Goal: Find specific page/section

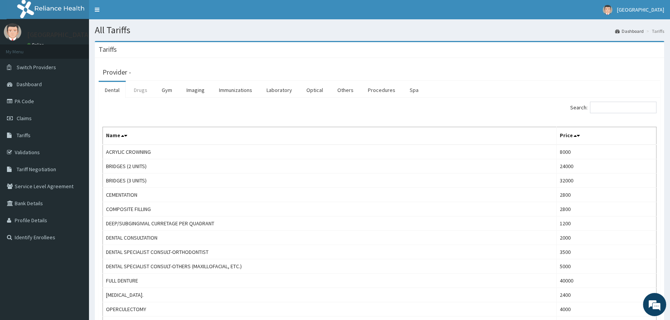
click at [136, 92] on link "Drugs" at bounding box center [141, 90] width 26 height 16
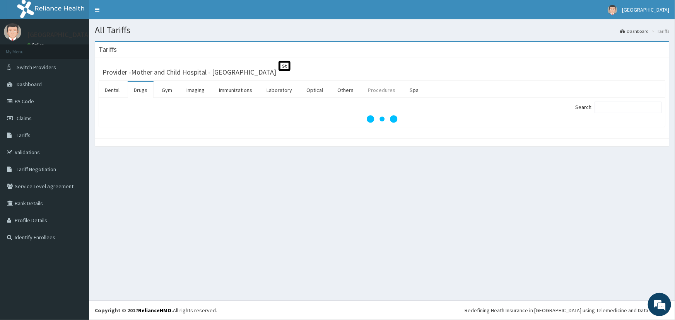
click at [374, 92] on link "Procedures" at bounding box center [382, 90] width 40 height 16
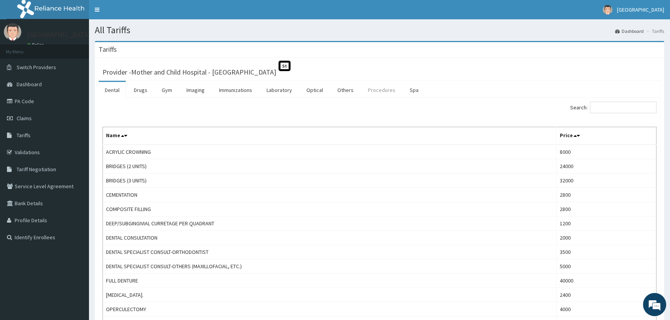
click at [379, 85] on link "Procedures" at bounding box center [382, 90] width 40 height 16
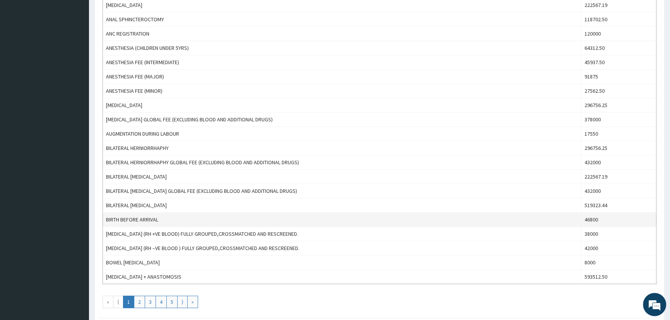
scroll to position [598, 0]
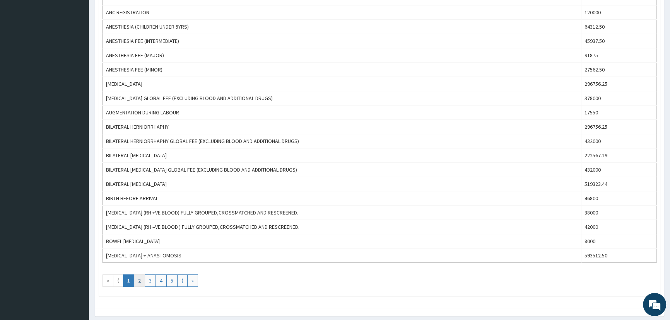
click at [138, 279] on link "2" at bounding box center [139, 281] width 11 height 12
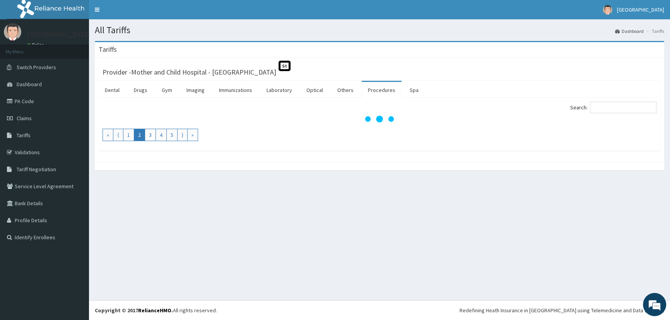
scroll to position [0, 0]
click at [617, 104] on input "Search:" at bounding box center [628, 108] width 67 height 12
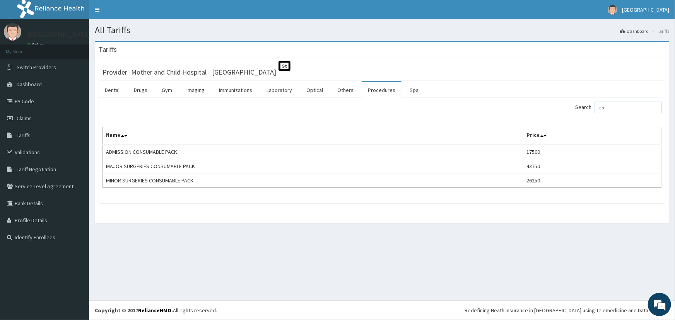
type input "c"
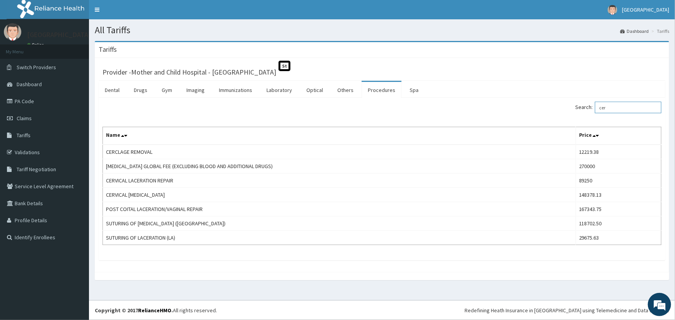
click at [612, 108] on input "cer" at bounding box center [628, 108] width 67 height 12
type input "c"
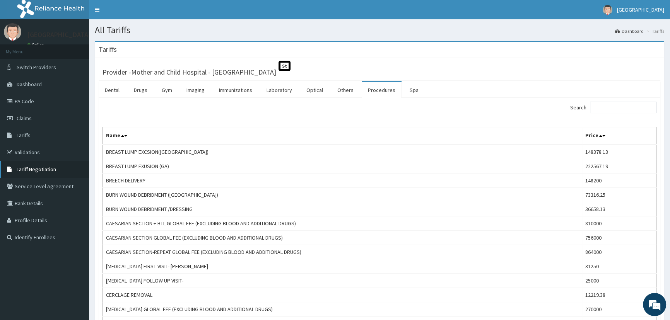
click at [39, 171] on span "Tariff Negotiation" at bounding box center [36, 169] width 39 height 7
